Goal: Transaction & Acquisition: Purchase product/service

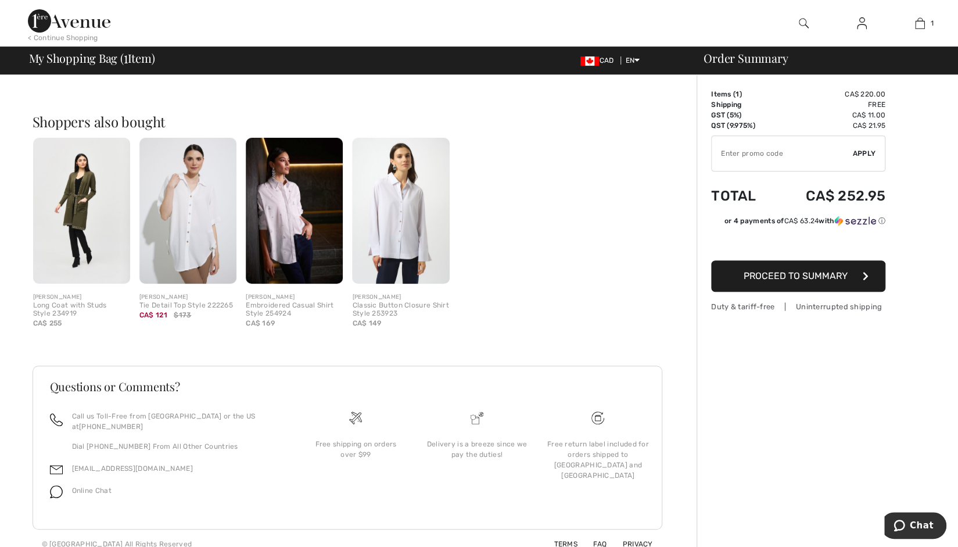
click at [782, 281] on button "Proceed to Summary" at bounding box center [798, 275] width 174 height 31
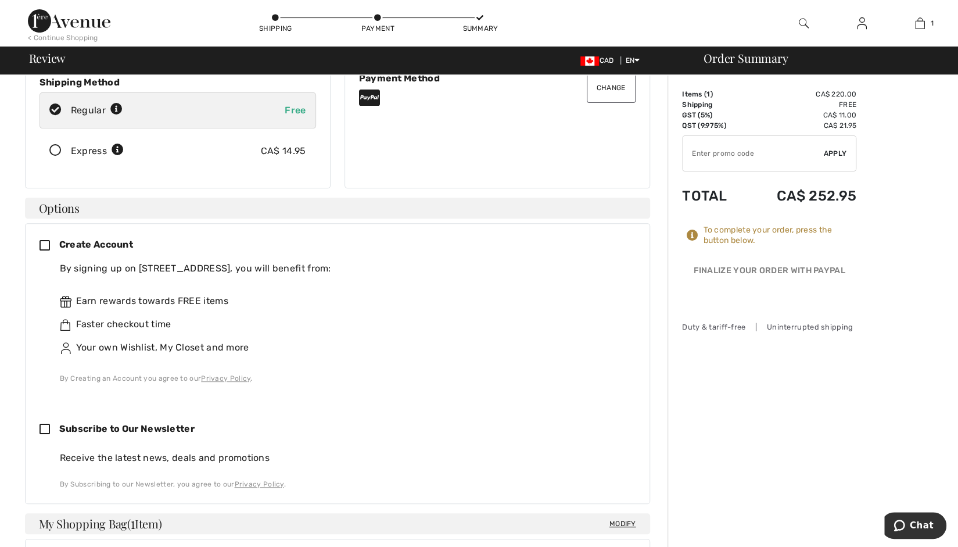
scroll to position [116, 0]
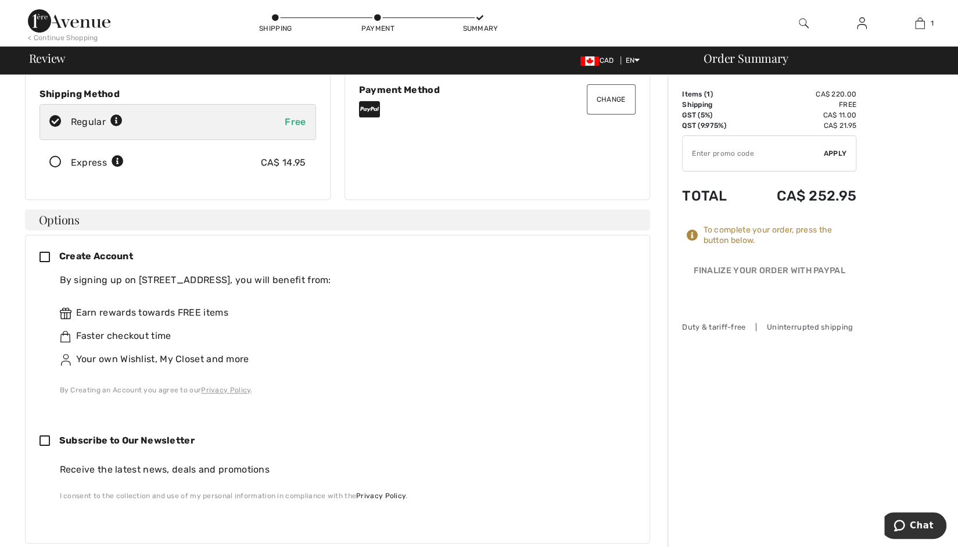
scroll to position [280, 0]
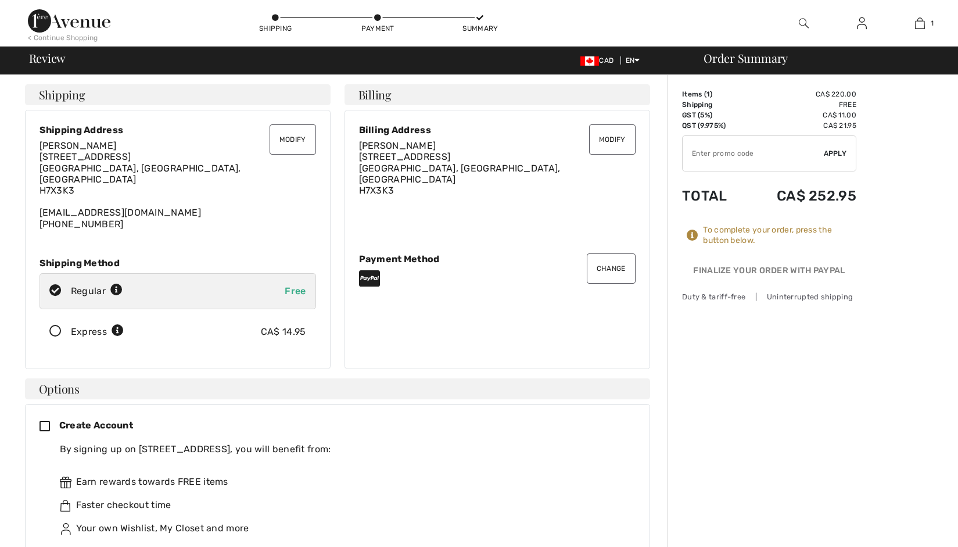
scroll to position [278, 0]
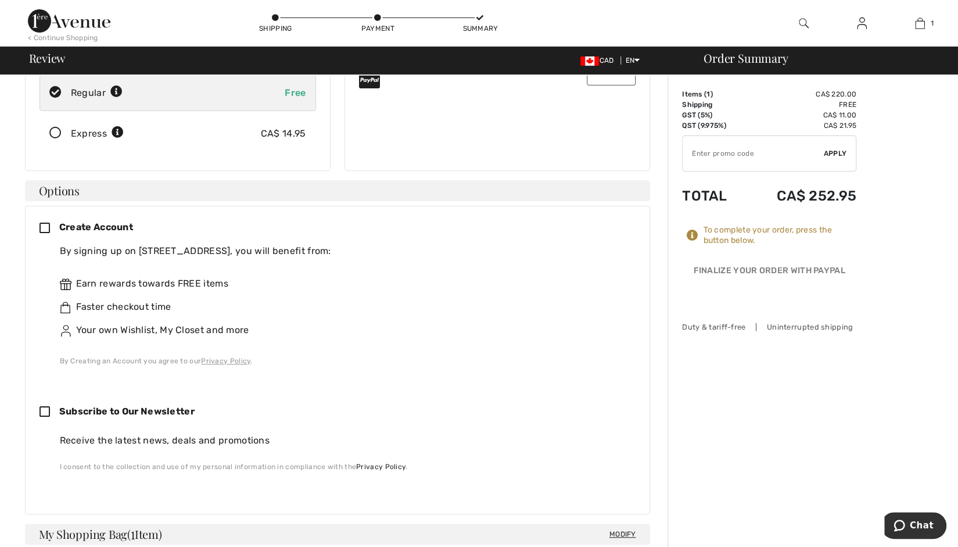
scroll to position [256, 0]
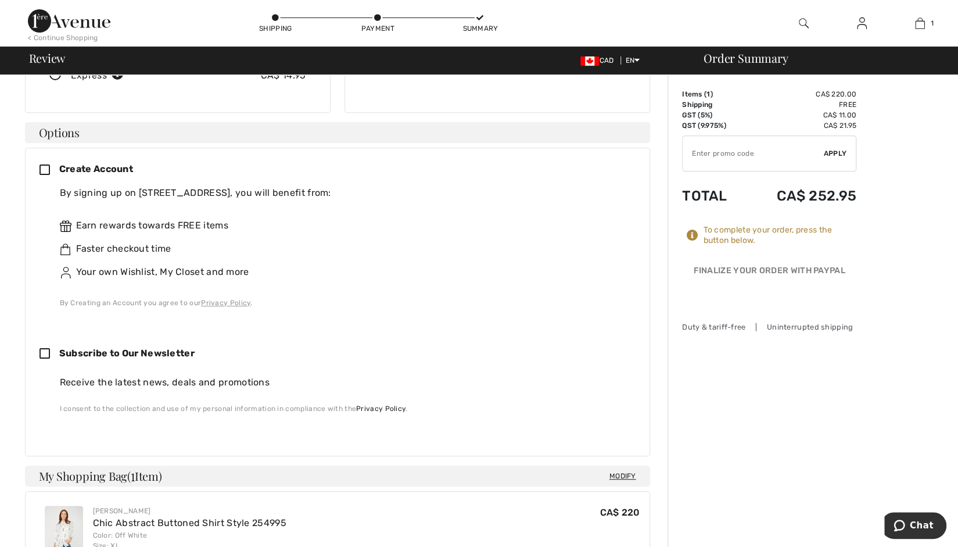
click at [866, 23] on img at bounding box center [862, 23] width 10 height 14
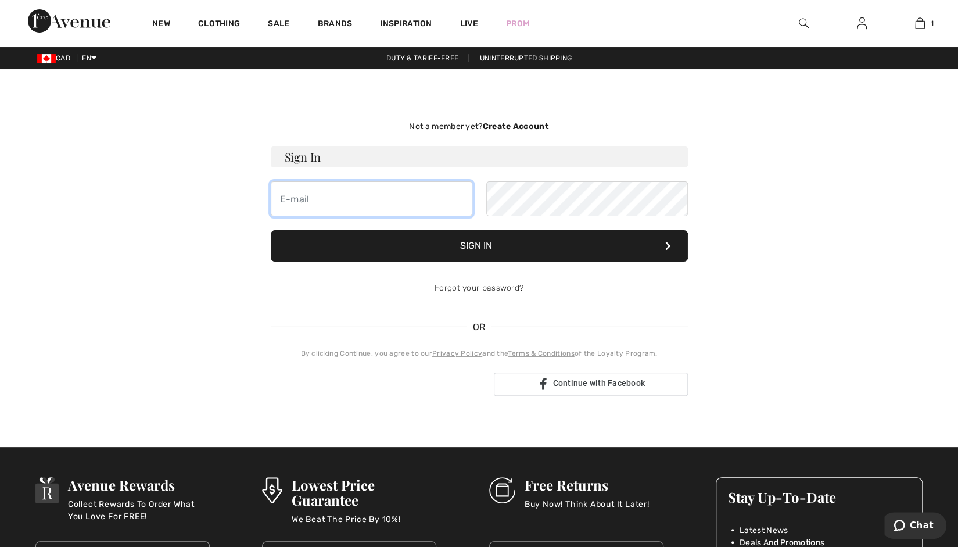
type input "sergio@1ereavenue.com"
click at [502, 121] on strong "Create Account" at bounding box center [515, 126] width 66 height 10
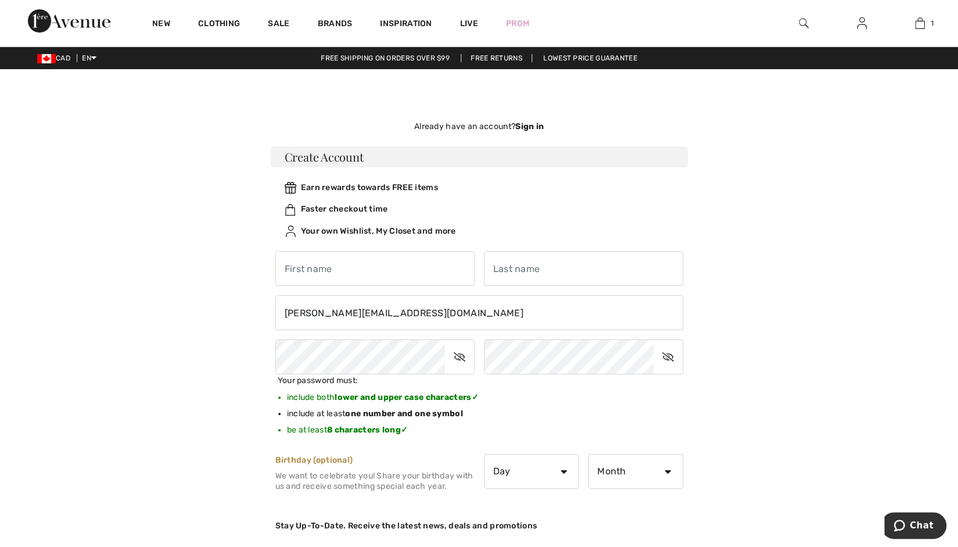
click at [772, 346] on div "Not a member yet? Create Account Sign In sergio@1ereavenue.com Sign In Forgot y…" at bounding box center [480, 420] width 800 height 646
click at [151, 344] on div "Not a member yet? Create Account Sign In sergio@1ereavenue.com Sign In Forgot y…" at bounding box center [480, 420] width 800 height 646
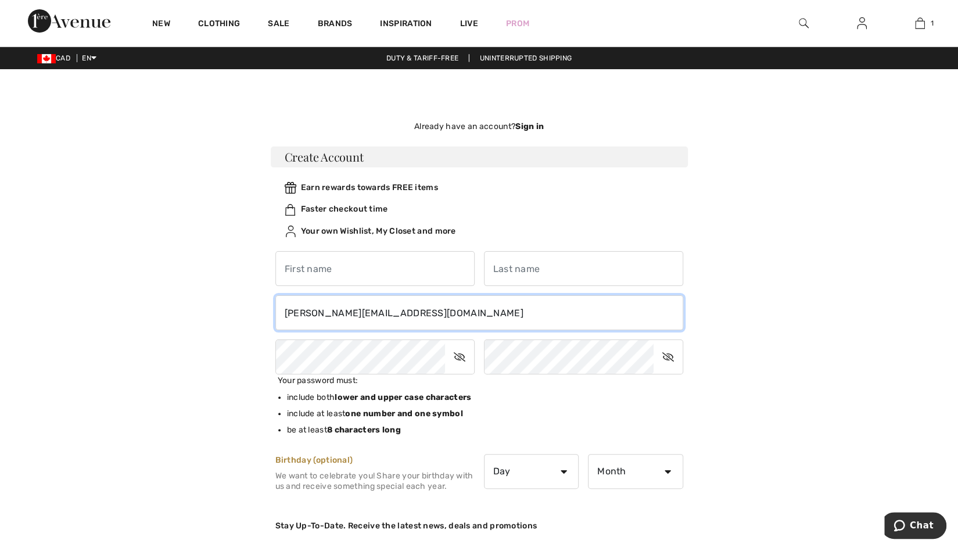
click at [296, 317] on input "sergio@1ereavenue.com" at bounding box center [479, 312] width 408 height 35
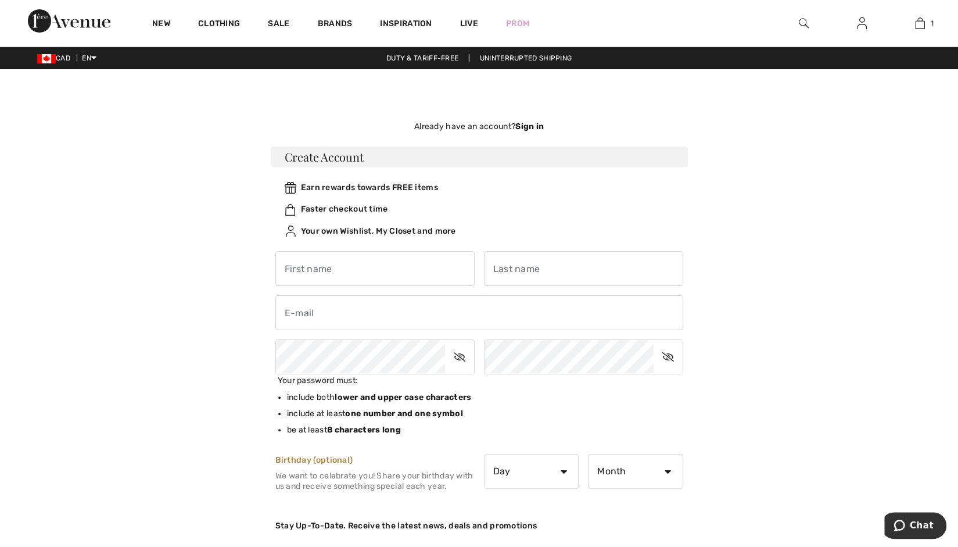
click at [934, 176] on main "Not a member yet? Create Account Sign In sergio@1ereavenue.com Sign In Forgot y…" at bounding box center [479, 420] width 958 height 646
click at [840, 170] on div "Not a member yet? Create Account Sign In sergio@1ereavenue.com Sign In Forgot y…" at bounding box center [480, 420] width 800 height 646
click at [791, 269] on div "Not a member yet? Create Account Sign In sergio@1ereavenue.com Sign In Forgot y…" at bounding box center [480, 420] width 800 height 646
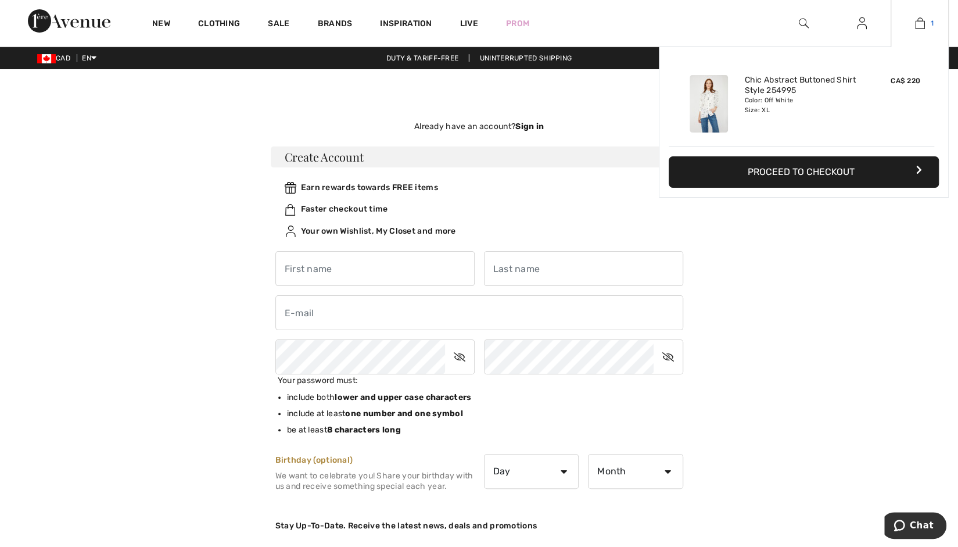
click at [909, 25] on link "1" at bounding box center [919, 23] width 57 height 14
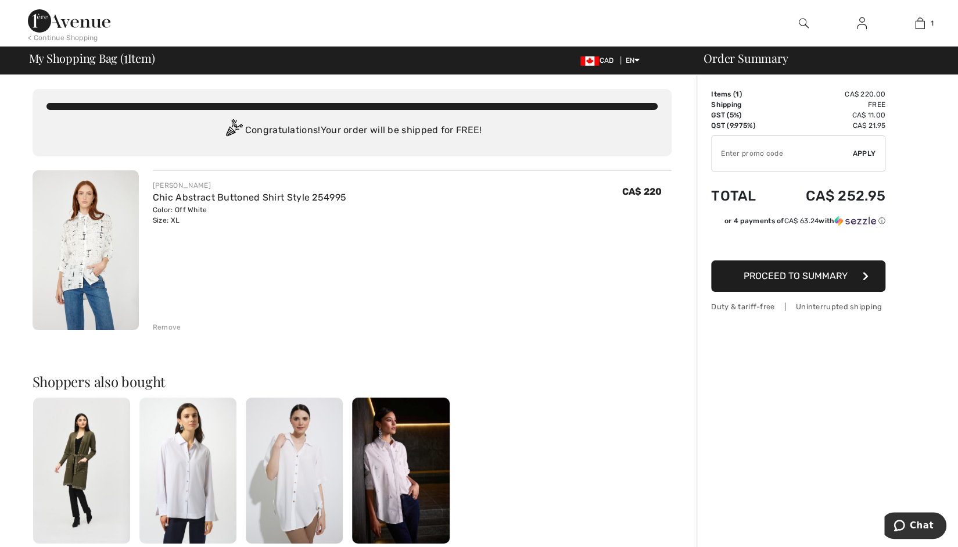
click at [804, 273] on span "Proceed to Summary" at bounding box center [796, 275] width 104 height 11
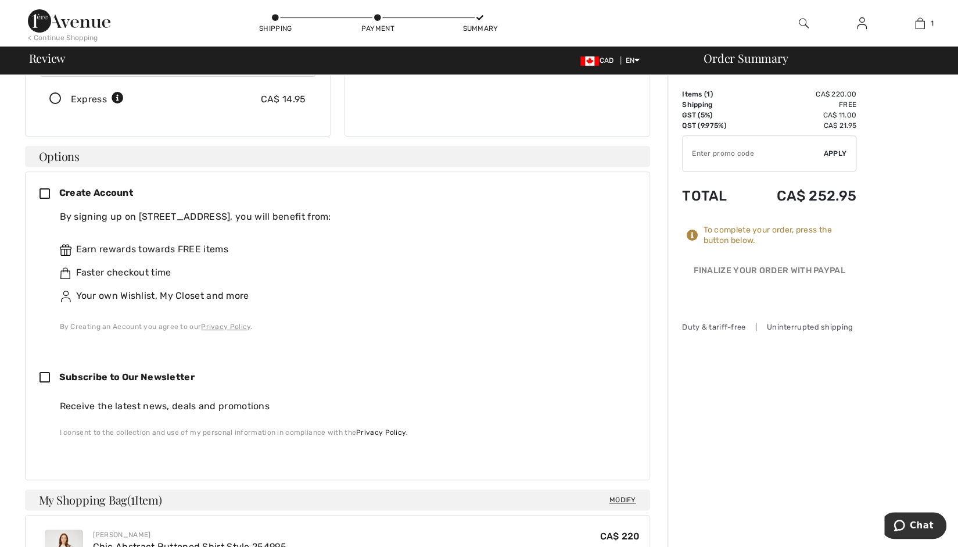
scroll to position [58, 0]
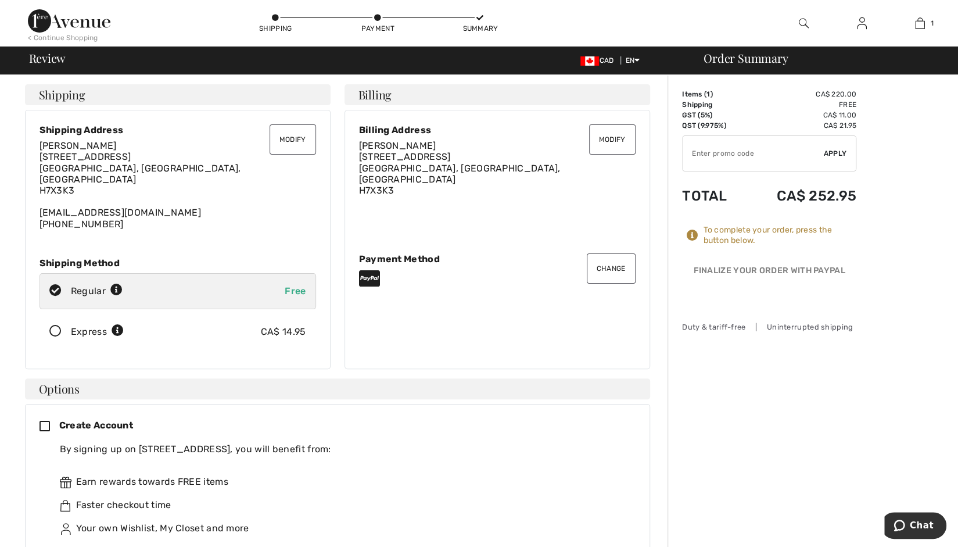
click at [40, 421] on icon at bounding box center [50, 427] width 20 height 12
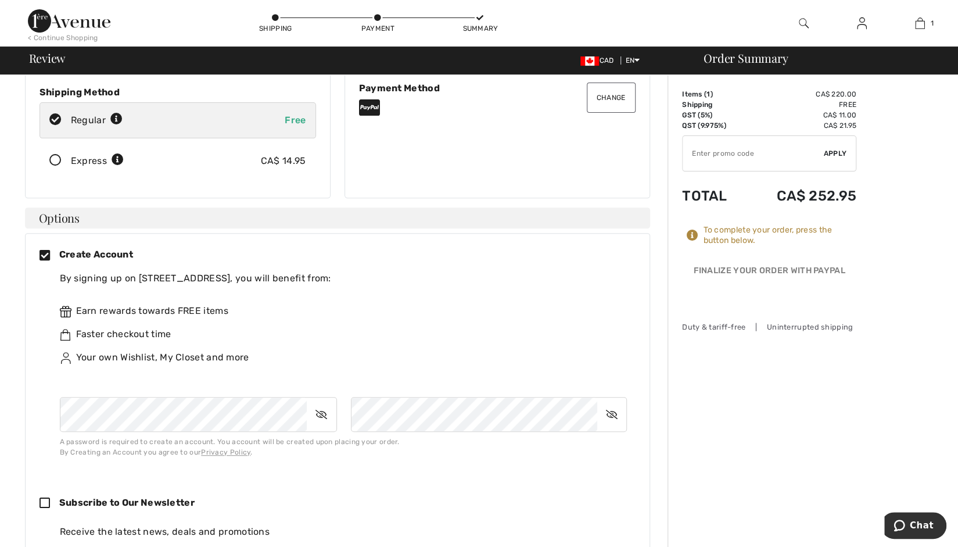
scroll to position [174, 0]
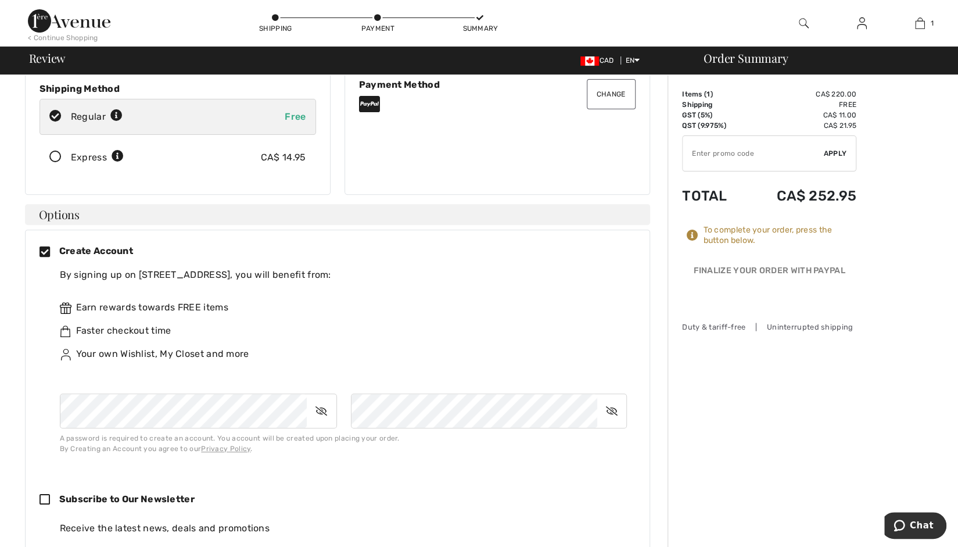
click at [45, 247] on div "Create Account By signing up on [GEOGRAPHIC_DATA], you will benefit from: Earn …" at bounding box center [338, 349] width 596 height 210
click at [43, 246] on icon at bounding box center [50, 252] width 20 height 12
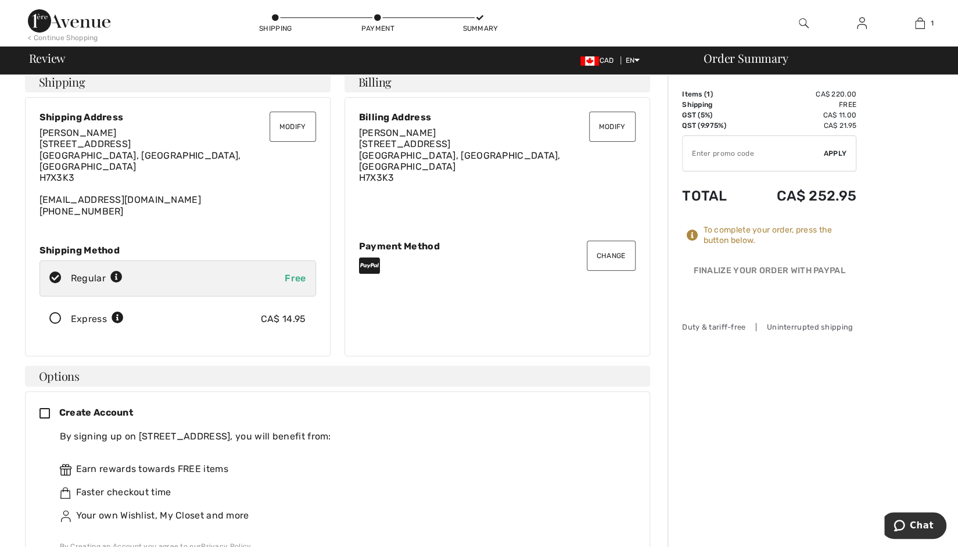
scroll to position [0, 0]
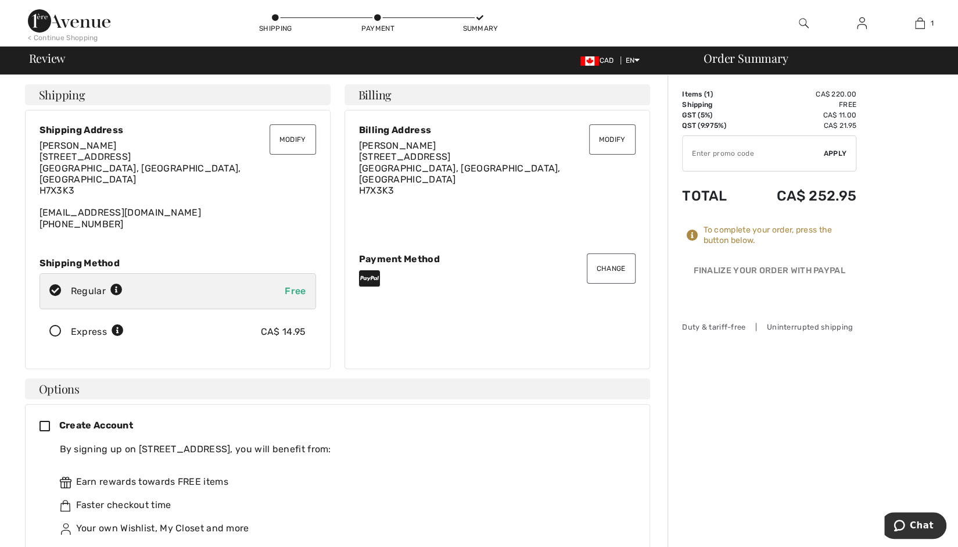
click at [34, 11] on img at bounding box center [69, 20] width 83 height 23
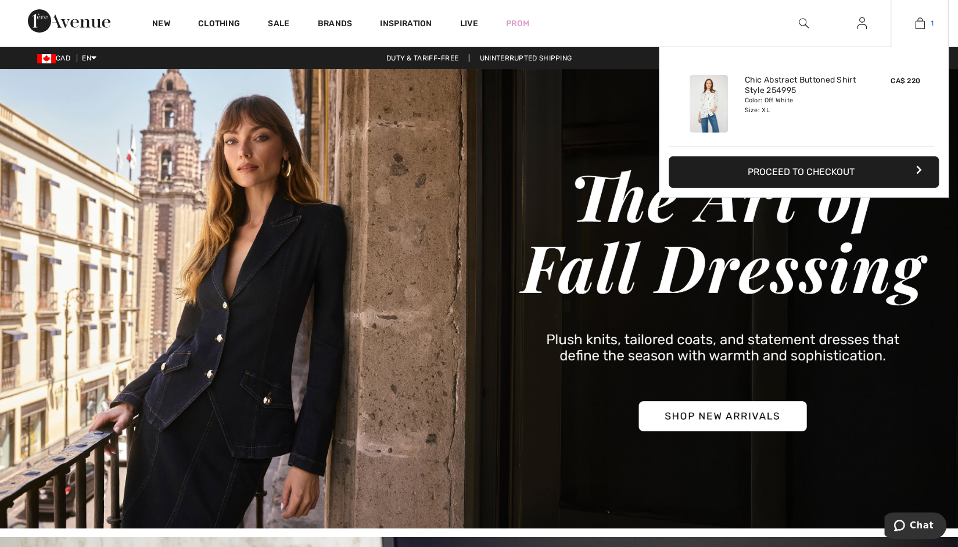
click at [925, 24] on link "1" at bounding box center [919, 23] width 57 height 14
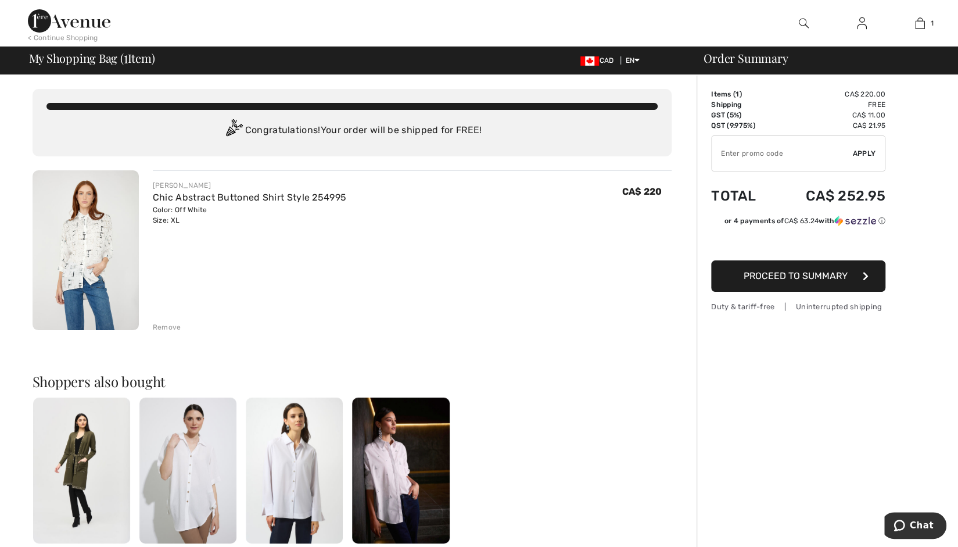
click at [803, 274] on span "Proceed to Summary" at bounding box center [796, 275] width 104 height 11
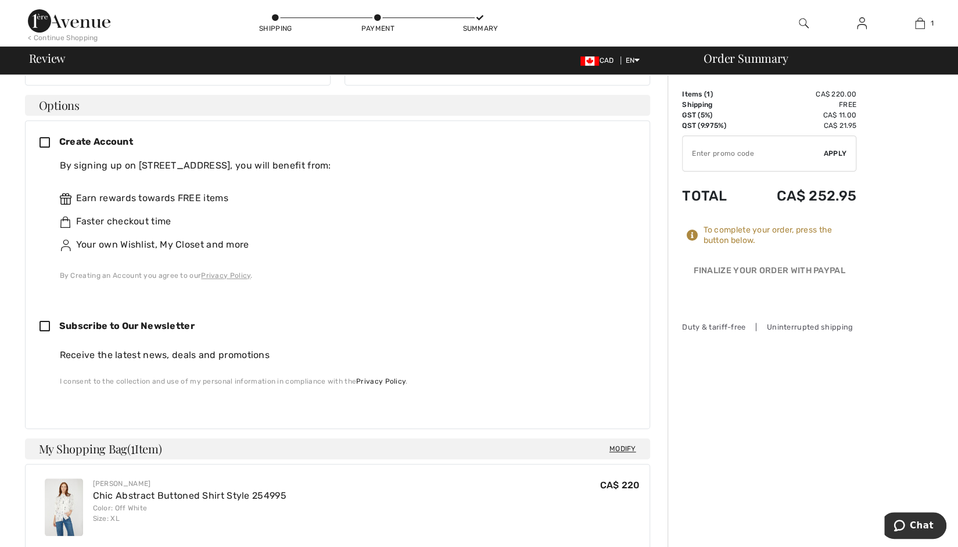
scroll to position [349, 0]
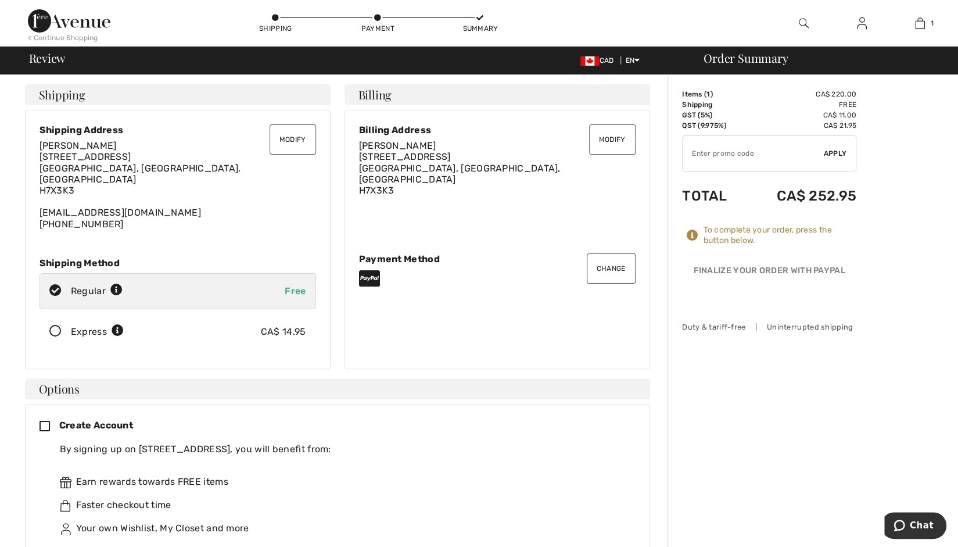
click at [275, 138] on button "Modify" at bounding box center [293, 139] width 46 height 30
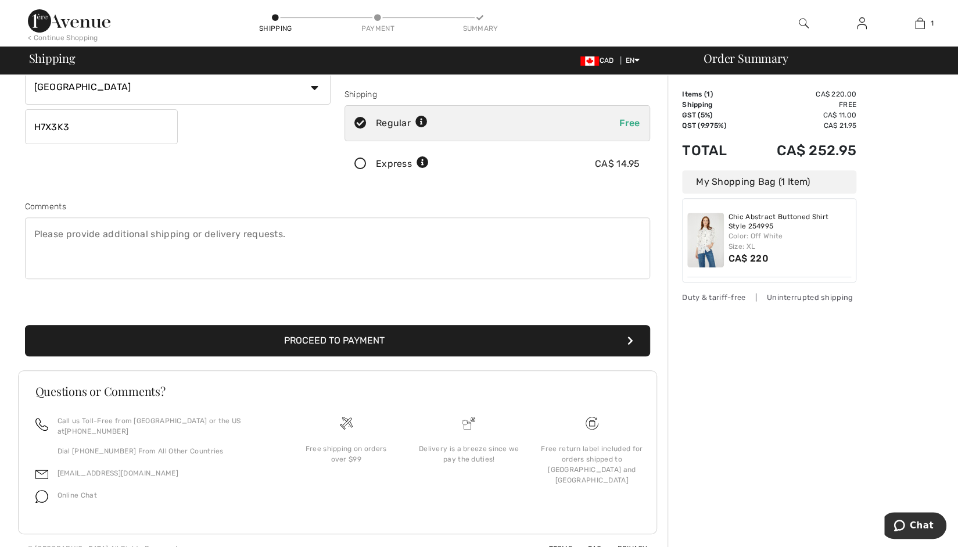
scroll to position [198, 0]
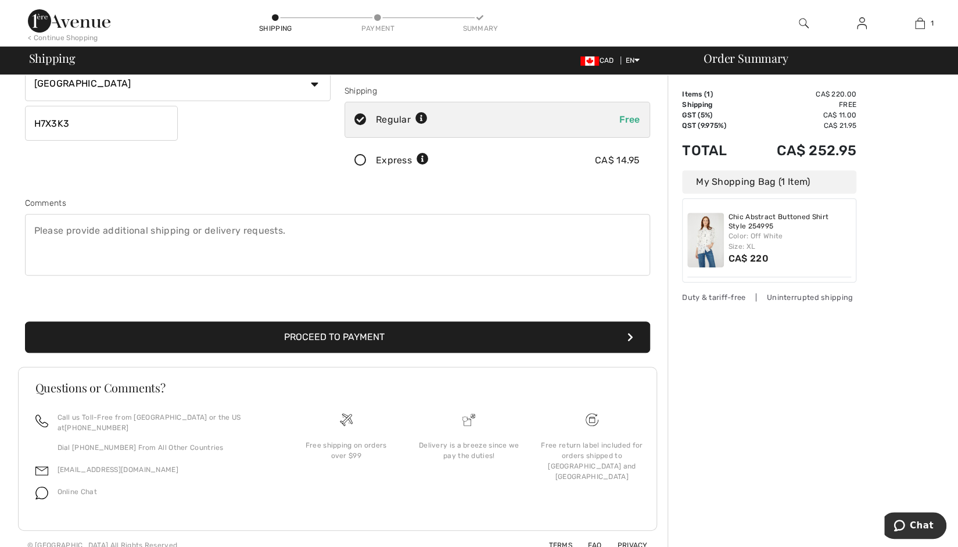
drag, startPoint x: 359, startPoint y: 339, endPoint x: 341, endPoint y: 368, distance: 34.2
click at [359, 339] on button "Proceed to Payment" at bounding box center [337, 336] width 625 height 31
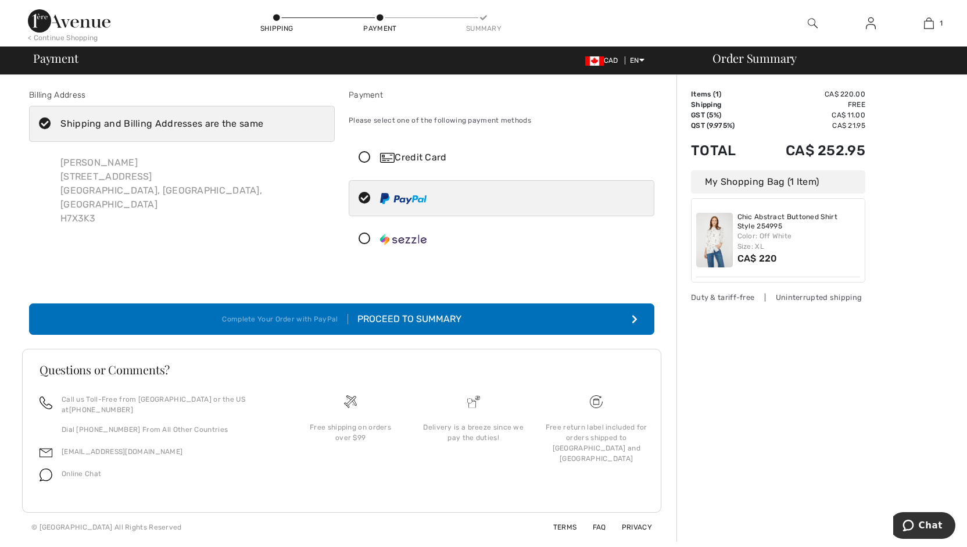
click at [331, 316] on div "Complete Your Order with PayPal" at bounding box center [285, 319] width 126 height 10
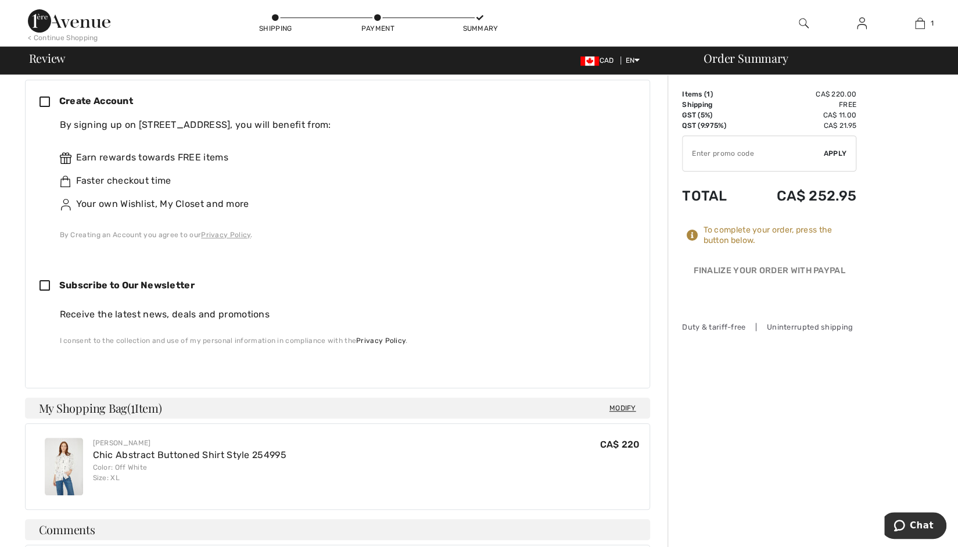
scroll to position [349, 0]
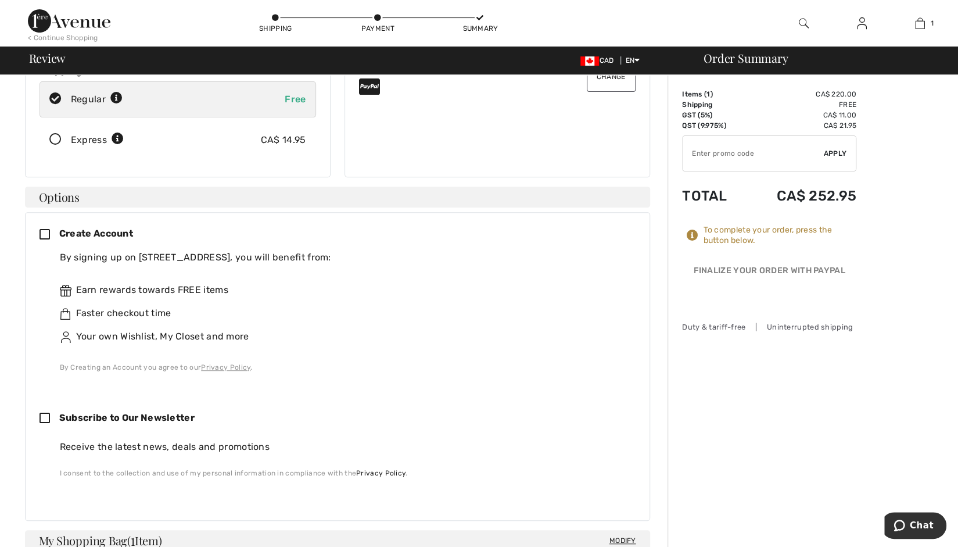
scroll to position [174, 0]
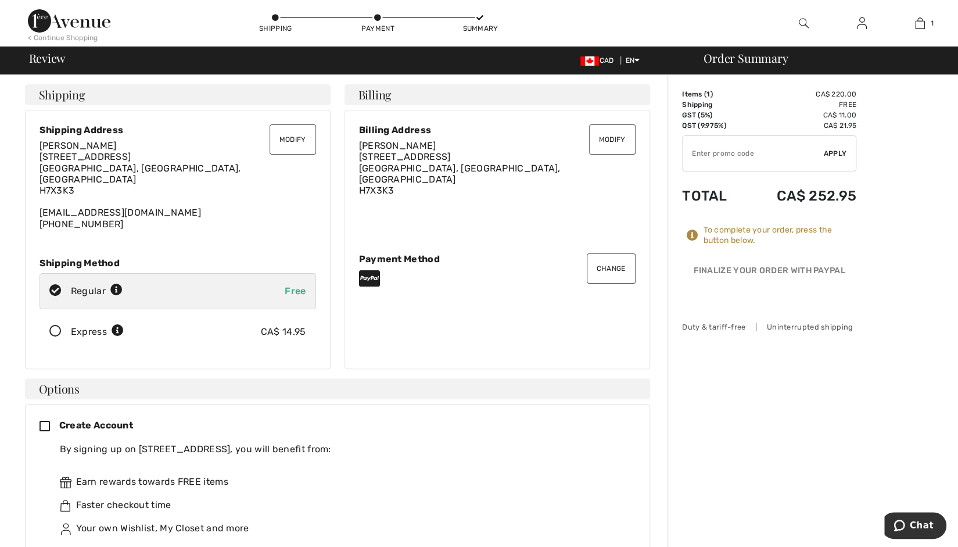
click at [91, 18] on img at bounding box center [69, 20] width 83 height 23
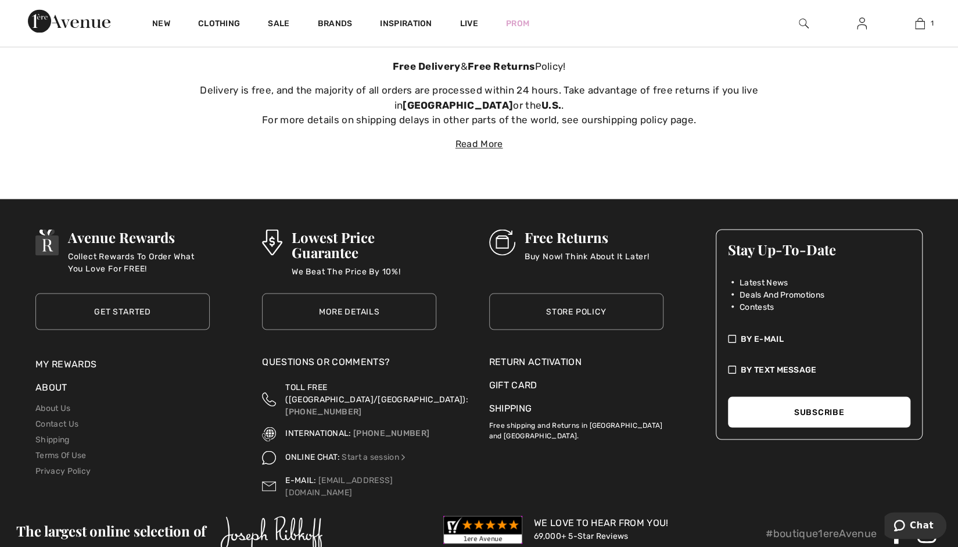
scroll to position [4208, 0]
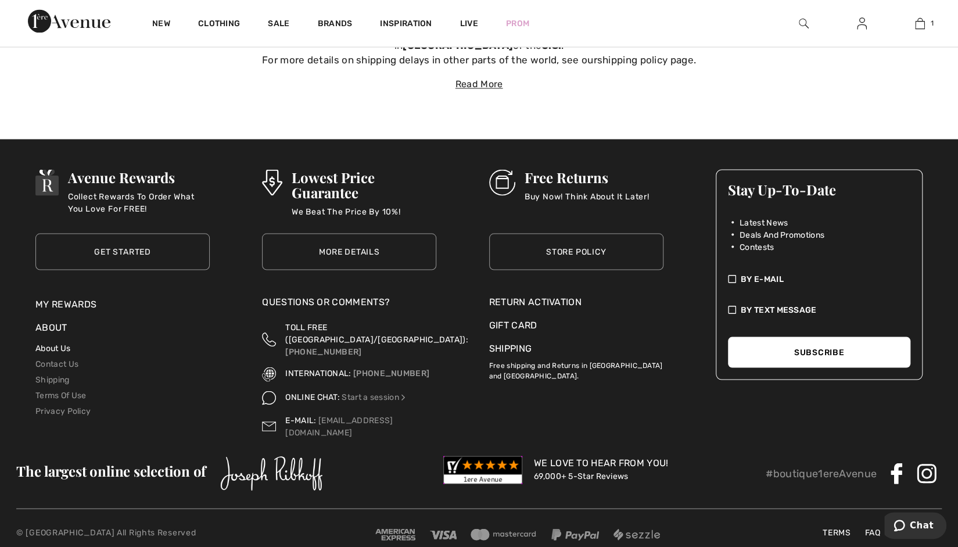
click at [65, 343] on link "About Us" at bounding box center [52, 348] width 35 height 10
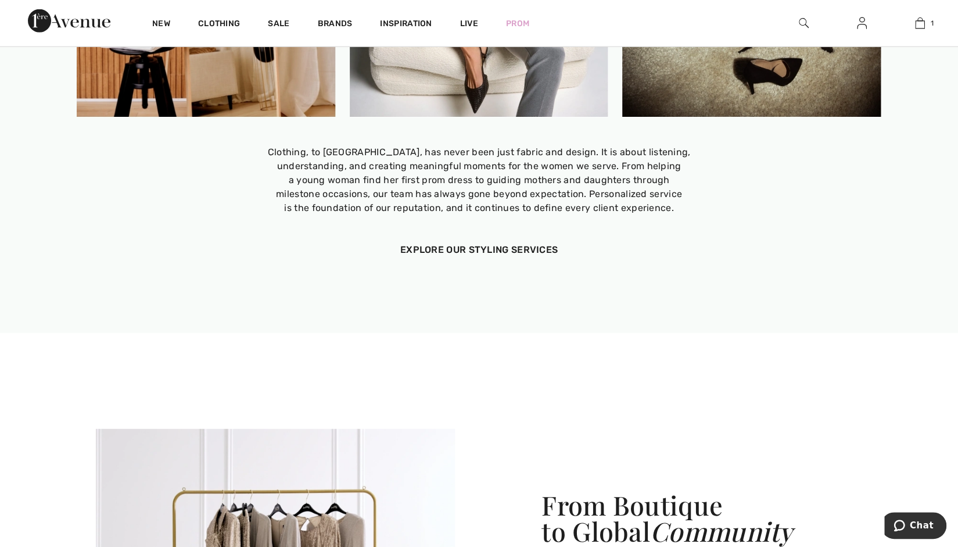
scroll to position [2034, 0]
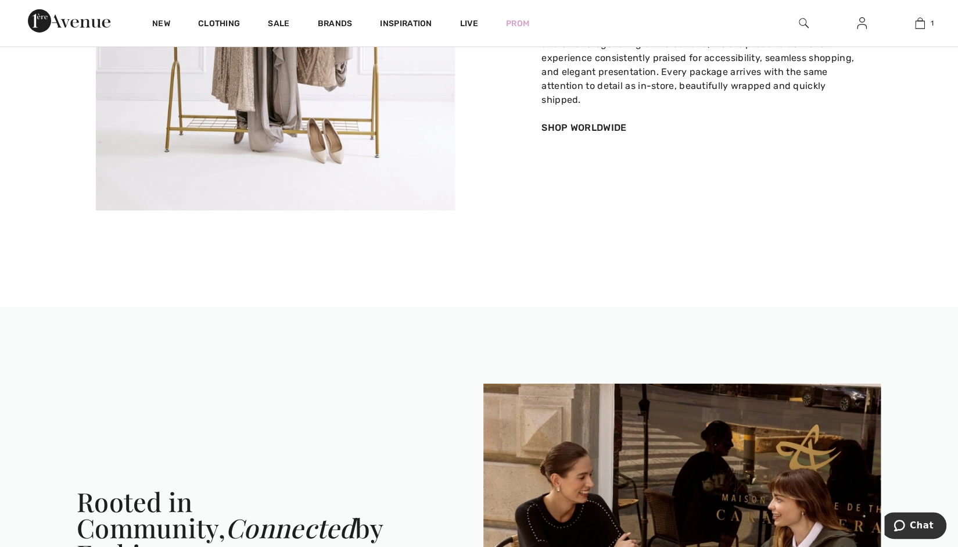
scroll to position [2671, 0]
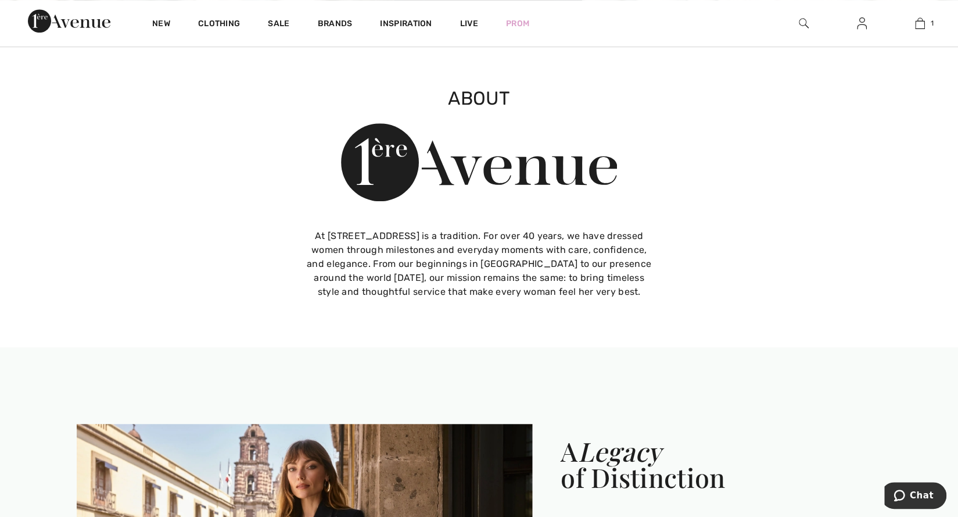
scroll to position [581, 0]
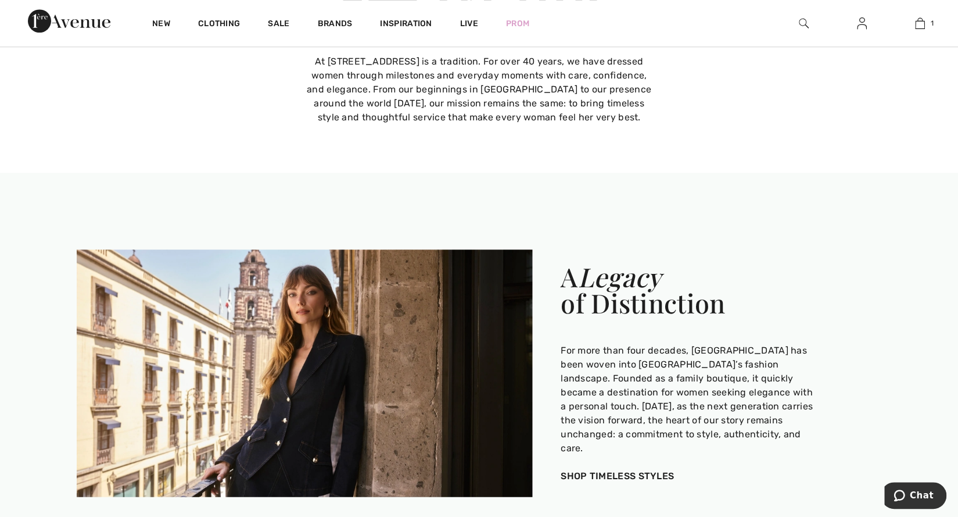
click at [563, 373] on div "For more than four decades, [GEOGRAPHIC_DATA] has been woven into [GEOGRAPHIC_D…" at bounding box center [721, 399] width 321 height 112
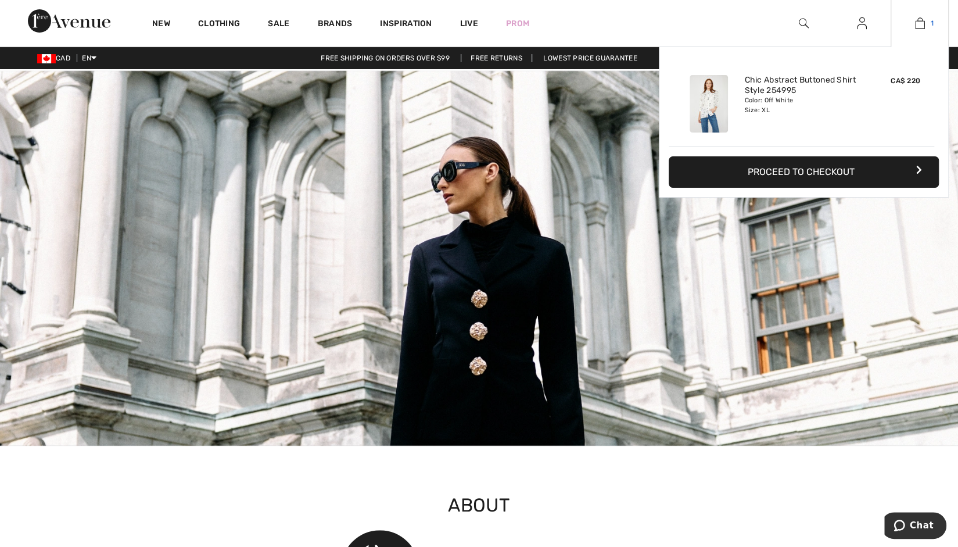
click at [918, 26] on img at bounding box center [920, 23] width 10 height 14
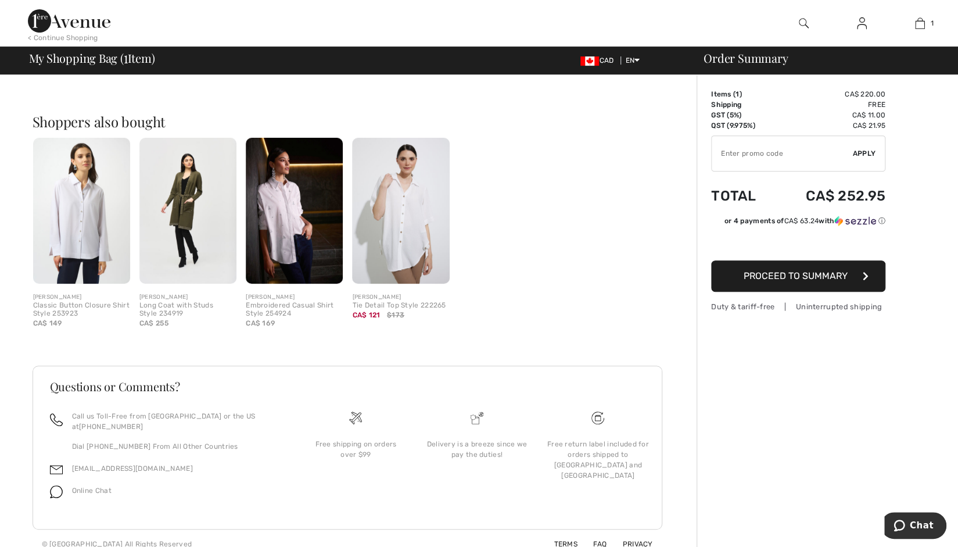
click at [798, 268] on button "Proceed to Summary" at bounding box center [798, 275] width 174 height 31
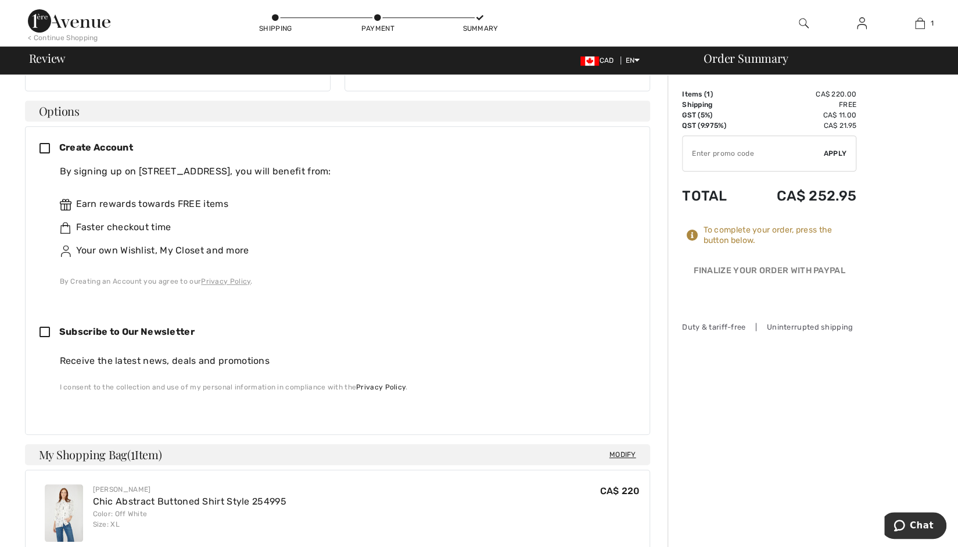
scroll to position [58, 0]
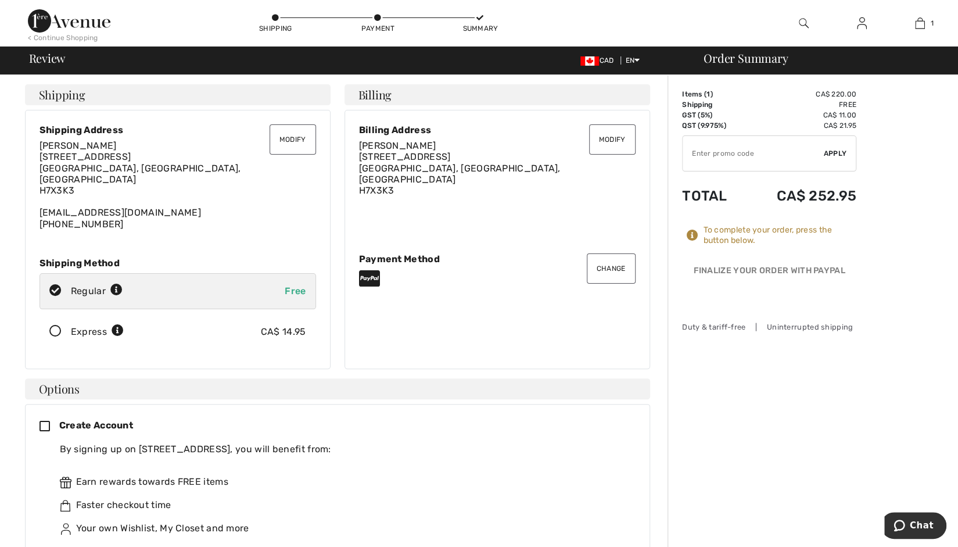
click at [309, 132] on button "Modify" at bounding box center [293, 139] width 46 height 30
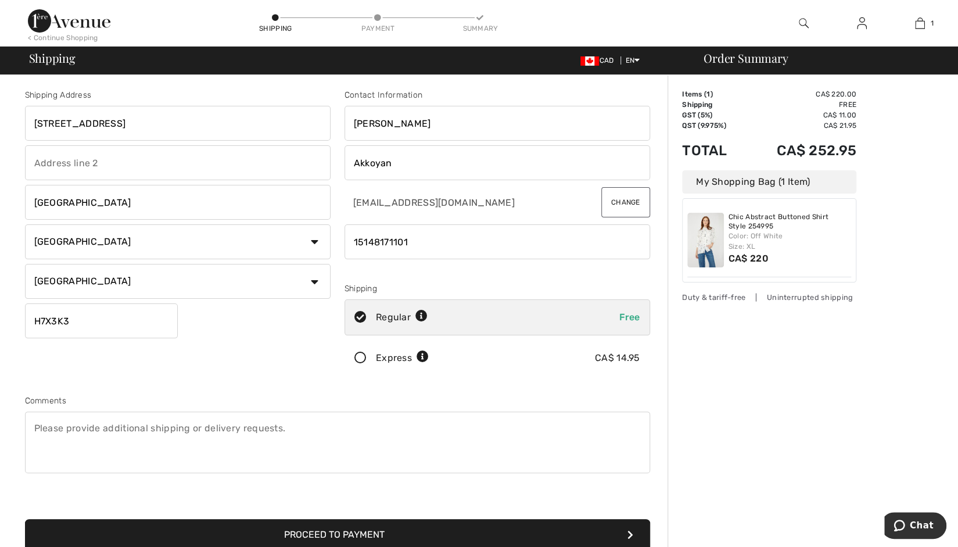
click at [356, 242] on input "phone" at bounding box center [498, 241] width 306 height 35
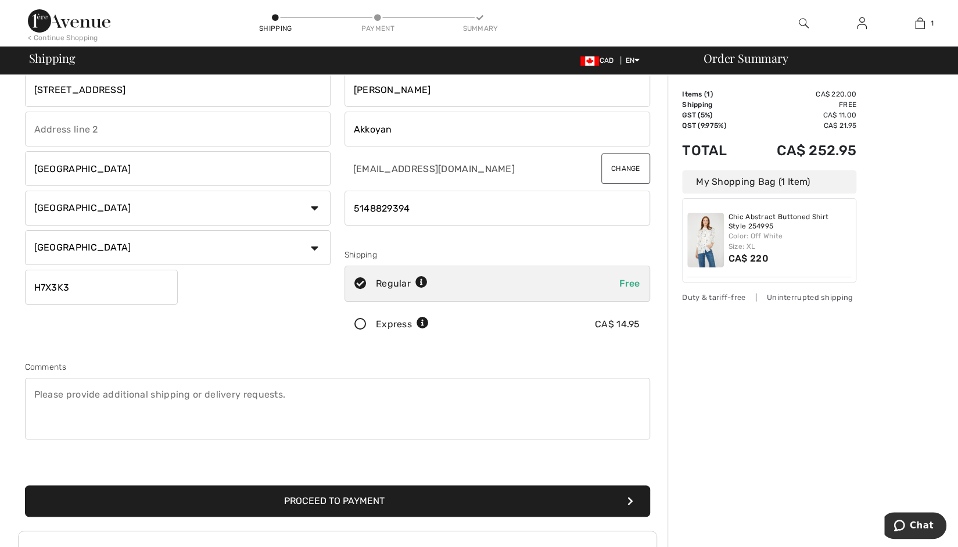
scroll to position [58, 0]
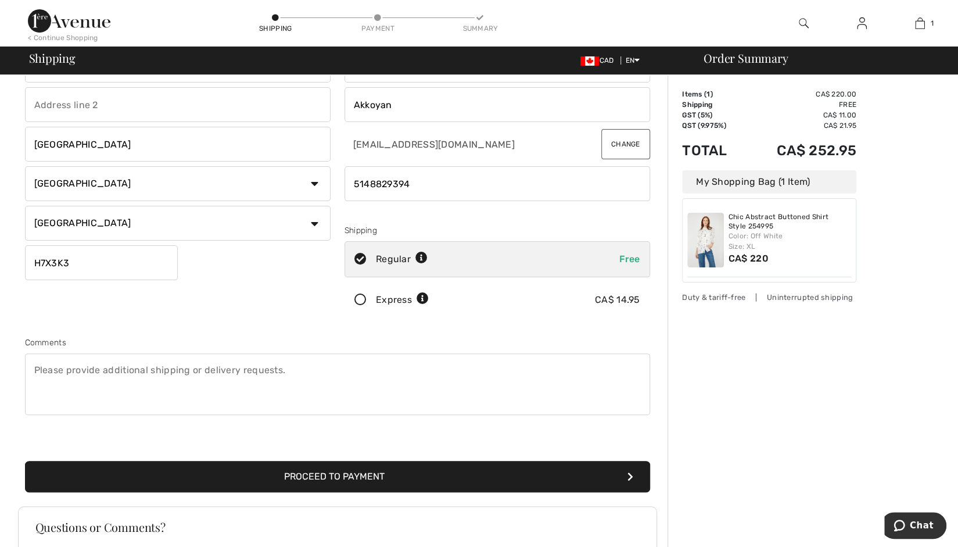
type input "5148829394"
click at [363, 475] on button "Proceed to Payment" at bounding box center [337, 476] width 625 height 31
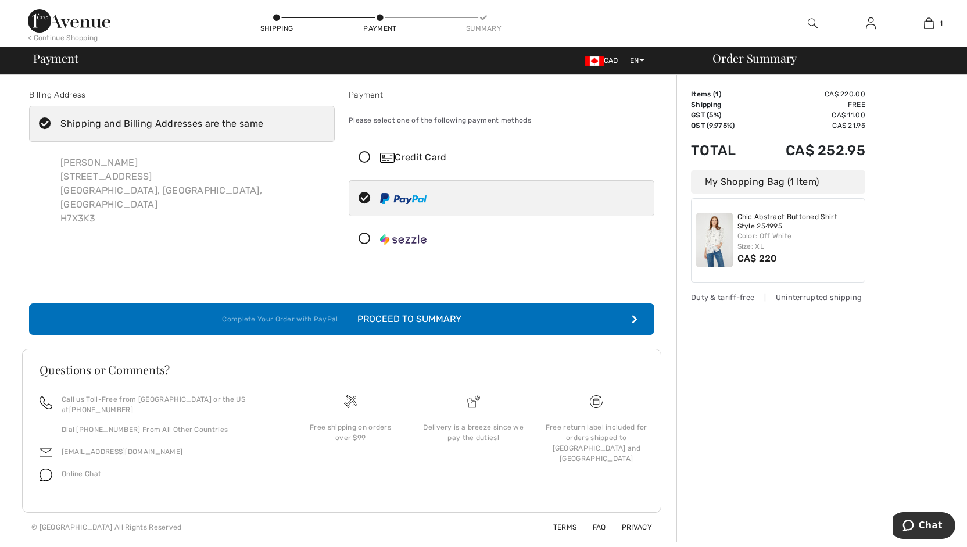
click at [369, 321] on div "Proceed to Summary" at bounding box center [404, 319] width 113 height 14
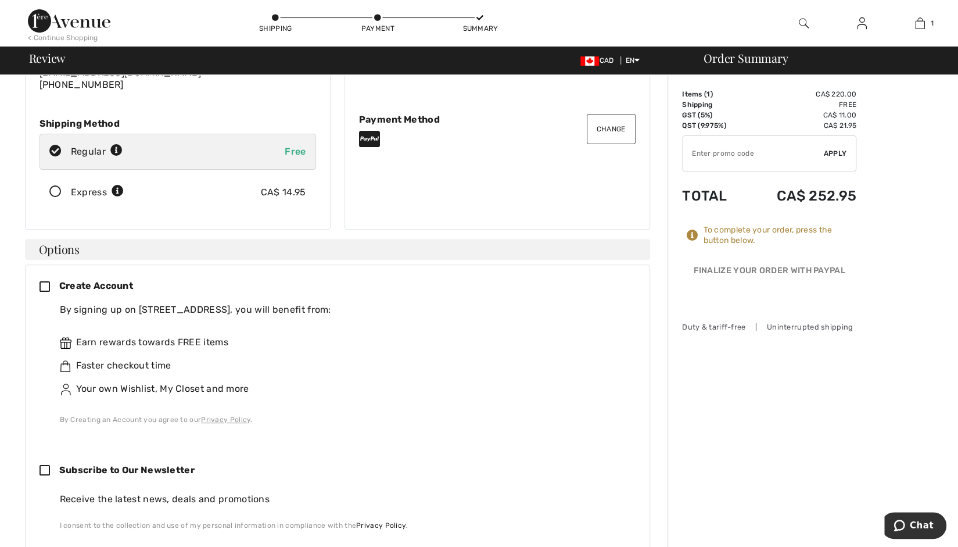
scroll to position [58, 0]
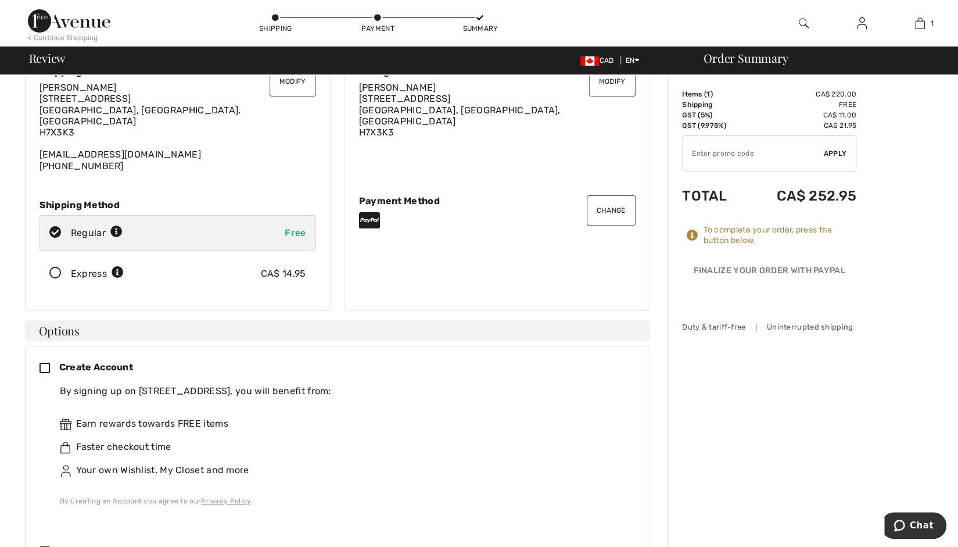
click at [100, 18] on img at bounding box center [69, 20] width 83 height 23
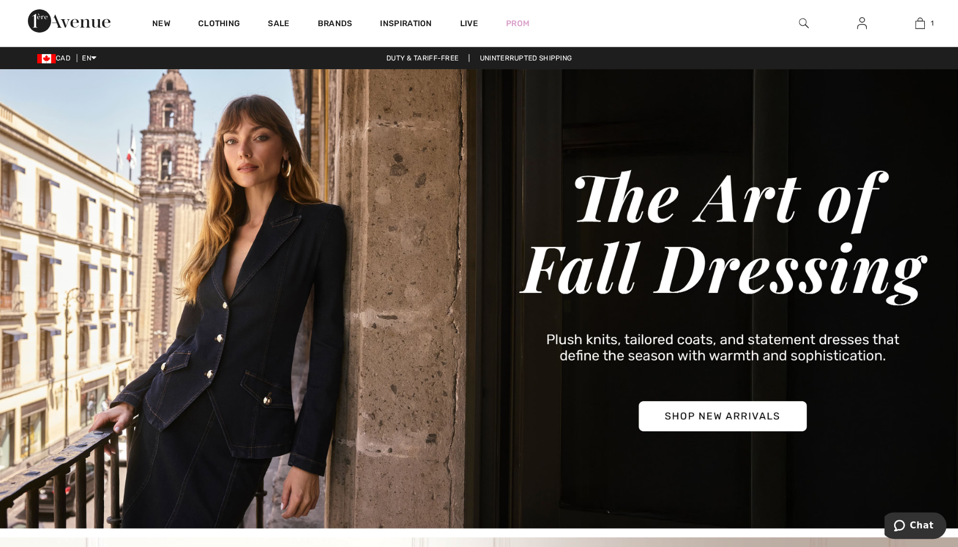
click at [865, 24] on img at bounding box center [862, 23] width 10 height 14
